Goal: Task Accomplishment & Management: Manage account settings

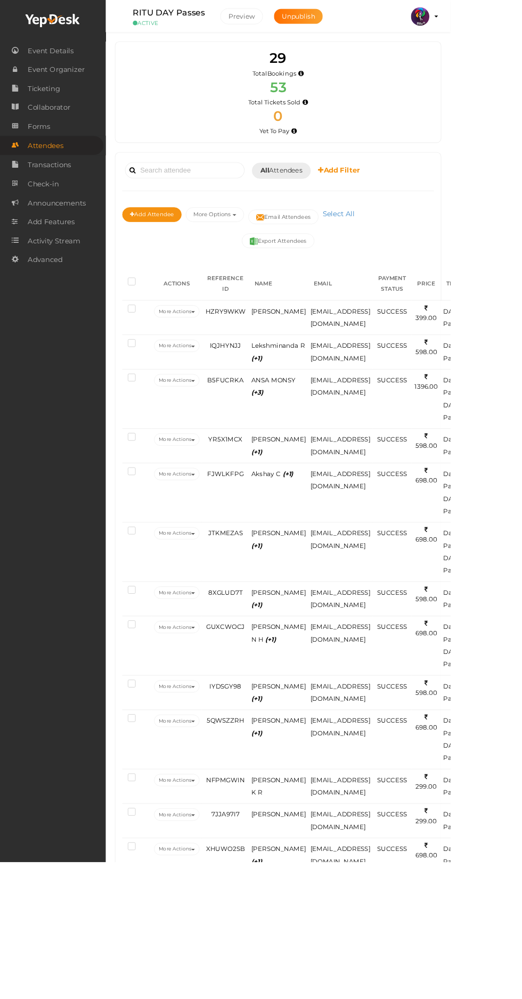
click at [77, 109] on link "Ticketing" at bounding box center [61, 103] width 122 height 22
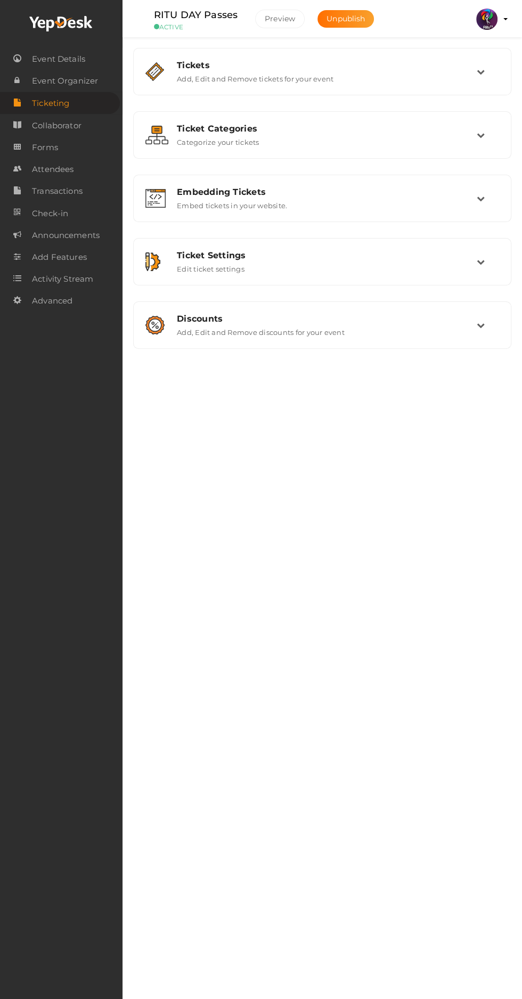
click at [431, 81] on div "Tickets Add, Edit and Remove tickets for your event" at bounding box center [323, 71] width 308 height 23
